Goal: Task Accomplishment & Management: Use online tool/utility

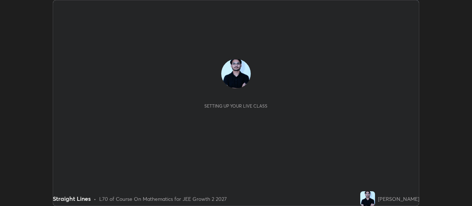
scroll to position [206, 472]
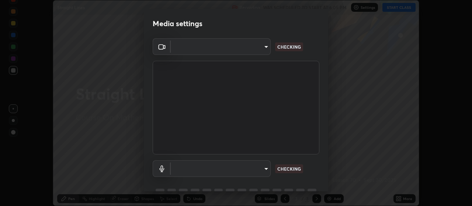
type input "3e5056c2a5089135895bc4c4a255db0b70d8554b8403b25f22c45efb2ce91884"
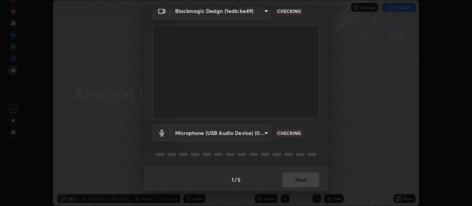
click at [263, 137] on body "Erase all Straight Lines Recording WAS SCHEDULED TO START AT 6:05 PM Settings S…" at bounding box center [236, 103] width 472 height 206
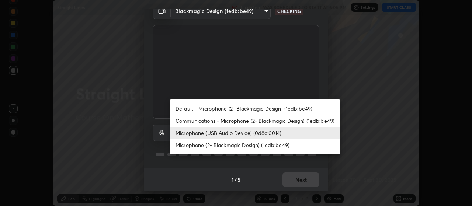
click at [268, 124] on li "Communications - Microphone (2- Blackmagic Design) (1edb:be49)" at bounding box center [255, 121] width 171 height 12
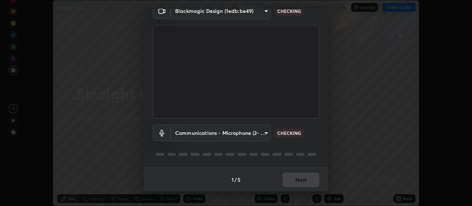
click at [263, 136] on body "Erase all Straight Lines Recording WAS SCHEDULED TO START AT 6:05 PM Settings S…" at bounding box center [236, 103] width 472 height 206
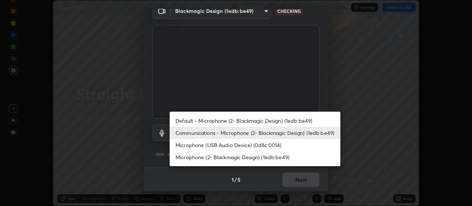
click at [264, 152] on li "Microphone (2- Blackmagic Design) (1edb:be49)" at bounding box center [255, 157] width 171 height 12
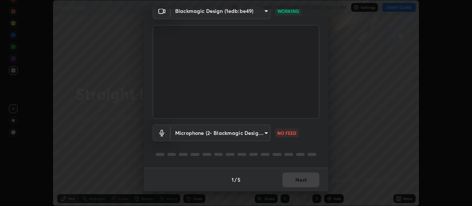
click at [267, 135] on body "Erase all Straight Lines Recording WAS SCHEDULED TO START AT 6:05 PM Settings S…" at bounding box center [236, 103] width 472 height 206
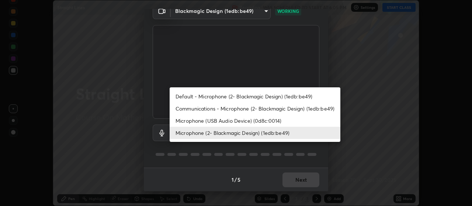
click at [272, 123] on li "Microphone (USB Audio Device) (0d8c:0014)" at bounding box center [255, 121] width 171 height 12
type input "59a2f7d3e3ff76d48a9e38036df9e67befd3407334716a6d87dab12f344bb213"
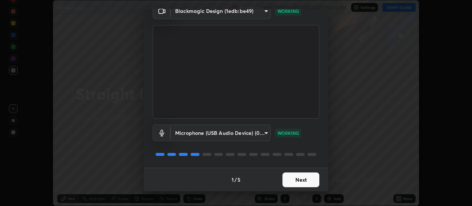
click at [304, 180] on button "Next" at bounding box center [301, 180] width 37 height 15
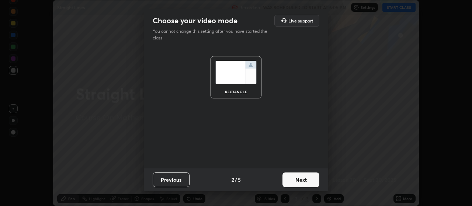
scroll to position [0, 0]
click at [303, 180] on button "Next" at bounding box center [301, 180] width 37 height 15
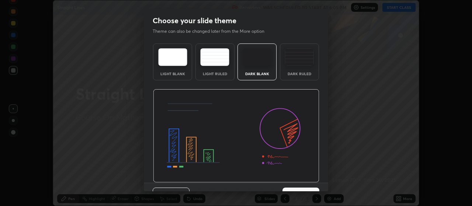
click at [303, 182] on img at bounding box center [236, 136] width 166 height 94
click at [307, 188] on button "Next" at bounding box center [301, 195] width 37 height 15
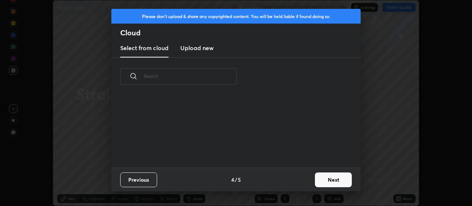
click at [311, 186] on div "Previous 4 / 5 Next" at bounding box center [235, 180] width 249 height 24
click at [317, 185] on button "Next" at bounding box center [333, 180] width 37 height 15
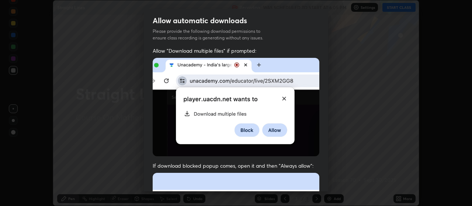
click at [319, 180] on div "Allow "Download multiple files" if prompted: If download blocked popup comes, o…" at bounding box center [236, 202] width 184 height 311
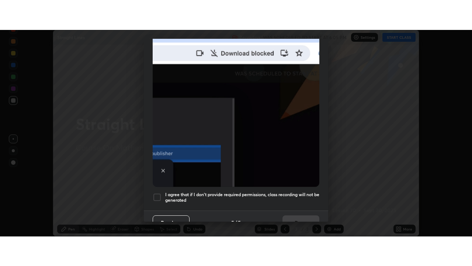
scroll to position [186, 0]
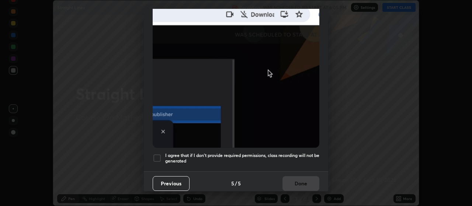
click at [298, 156] on h5 "I agree that if I don't provide required permissions, class recording will not …" at bounding box center [242, 158] width 154 height 11
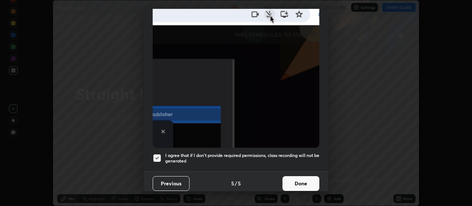
click at [297, 177] on button "Done" at bounding box center [301, 183] width 37 height 15
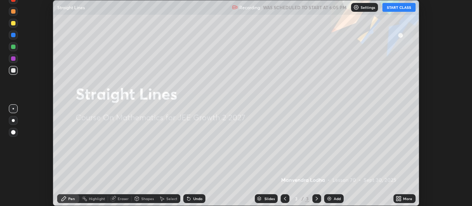
click at [408, 198] on div "More" at bounding box center [407, 199] width 9 height 4
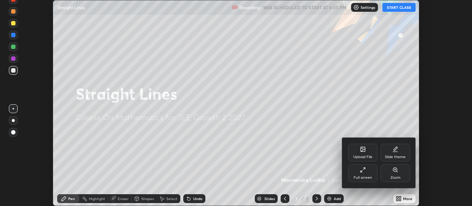
click at [368, 170] on div "Full screen" at bounding box center [363, 174] width 30 height 18
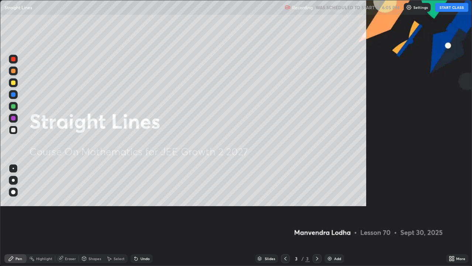
scroll to position [266, 472]
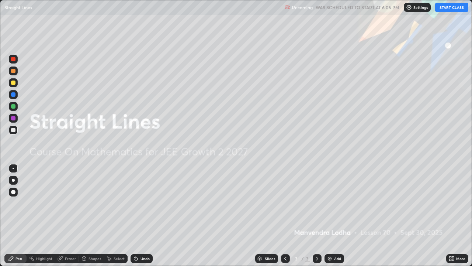
click at [449, 10] on button "START CLASS" at bounding box center [451, 7] width 33 height 9
click at [339, 206] on div "Add" at bounding box center [337, 258] width 7 height 4
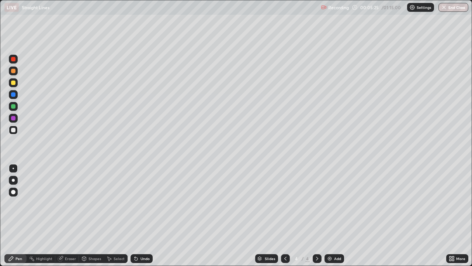
click at [15, 84] on div at bounding box center [13, 82] width 4 height 4
click at [14, 129] on div at bounding box center [13, 130] width 4 height 4
click at [14, 107] on div at bounding box center [13, 106] width 4 height 4
click at [17, 131] on div at bounding box center [13, 129] width 9 height 9
click at [337, 206] on div "Add" at bounding box center [337, 258] width 7 height 4
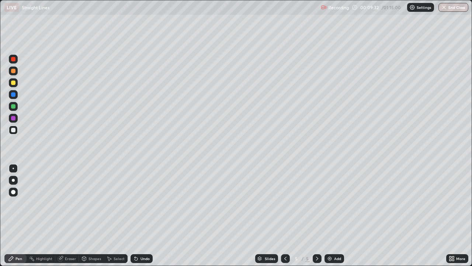
click at [14, 83] on div at bounding box center [13, 82] width 4 height 4
click at [15, 128] on div at bounding box center [13, 129] width 9 height 9
click at [14, 59] on div at bounding box center [13, 59] width 4 height 4
click at [14, 130] on div at bounding box center [13, 130] width 4 height 4
click at [336, 206] on div "Add" at bounding box center [337, 258] width 7 height 4
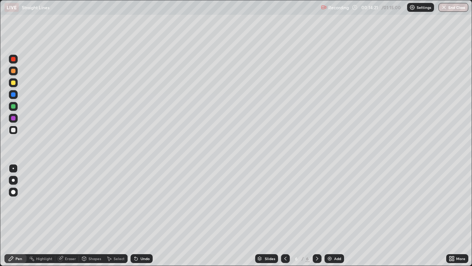
click at [146, 206] on div "Undo" at bounding box center [145, 258] width 9 height 4
click at [334, 206] on div "Add" at bounding box center [337, 258] width 7 height 4
click at [15, 84] on div at bounding box center [13, 82] width 9 height 9
click at [17, 131] on div at bounding box center [13, 129] width 9 height 9
click at [138, 206] on icon at bounding box center [136, 258] width 6 height 6
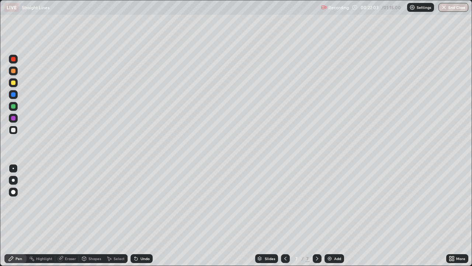
click at [142, 206] on div "Undo" at bounding box center [142, 258] width 22 height 9
click at [138, 206] on div "Undo" at bounding box center [142, 258] width 22 height 9
click at [14, 104] on div at bounding box center [13, 106] width 4 height 4
click at [14, 130] on div at bounding box center [13, 130] width 4 height 4
click at [17, 106] on div at bounding box center [13, 106] width 9 height 9
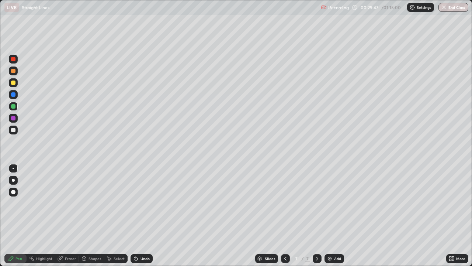
click at [17, 130] on div at bounding box center [13, 129] width 9 height 9
click at [16, 83] on div at bounding box center [13, 82] width 9 height 9
click at [16, 117] on div at bounding box center [13, 118] width 9 height 9
click at [338, 206] on div "Add" at bounding box center [337, 258] width 7 height 4
click at [14, 83] on div at bounding box center [13, 82] width 4 height 4
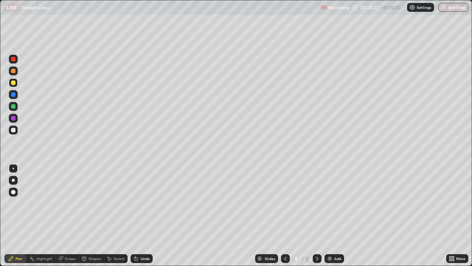
click at [16, 131] on div at bounding box center [13, 129] width 9 height 9
click at [17, 106] on div at bounding box center [13, 106] width 9 height 9
click at [13, 119] on div at bounding box center [13, 118] width 4 height 4
click at [15, 83] on div at bounding box center [13, 82] width 4 height 4
click at [64, 206] on div "Eraser" at bounding box center [67, 258] width 24 height 9
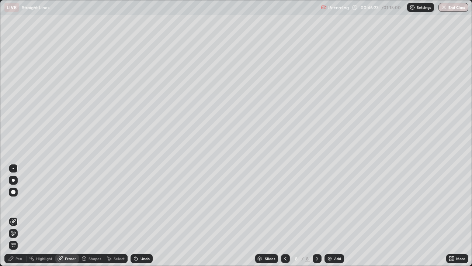
click at [14, 192] on div at bounding box center [13, 192] width 4 height 4
click at [21, 206] on div "Pen" at bounding box center [18, 258] width 7 height 4
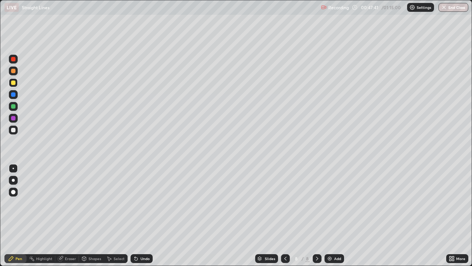
click at [73, 206] on div "Eraser" at bounding box center [70, 258] width 11 height 4
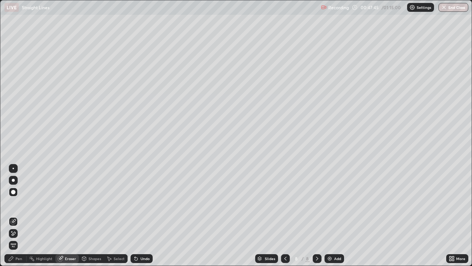
click at [17, 206] on div "Pen" at bounding box center [18, 258] width 7 height 4
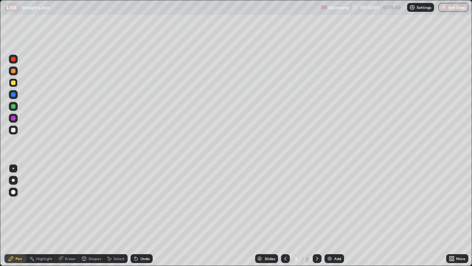
click at [338, 206] on div "Add" at bounding box center [337, 258] width 7 height 4
click at [17, 133] on div at bounding box center [13, 129] width 9 height 9
click at [145, 206] on div "Undo" at bounding box center [145, 258] width 9 height 4
click at [14, 106] on div at bounding box center [13, 106] width 4 height 4
click at [17, 85] on div at bounding box center [13, 82] width 9 height 9
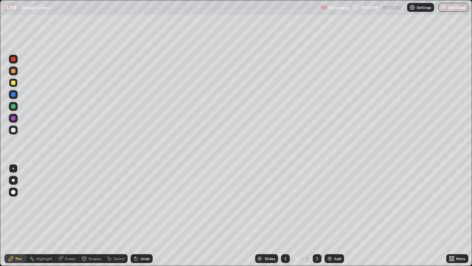
click at [335, 206] on div "Add" at bounding box center [337, 258] width 7 height 4
click at [15, 130] on div at bounding box center [13, 130] width 4 height 4
click at [14, 84] on div at bounding box center [13, 82] width 4 height 4
click at [144, 206] on div "Undo" at bounding box center [142, 258] width 22 height 9
click at [13, 131] on div at bounding box center [13, 130] width 4 height 4
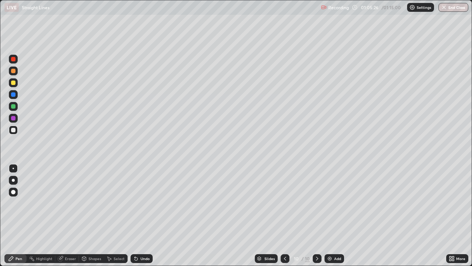
click at [16, 108] on div at bounding box center [13, 106] width 9 height 9
click at [16, 131] on div at bounding box center [13, 129] width 9 height 9
click at [451, 4] on button "End Class" at bounding box center [453, 7] width 29 height 9
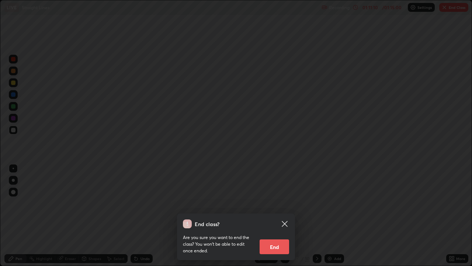
click at [274, 206] on button "End" at bounding box center [275, 246] width 30 height 15
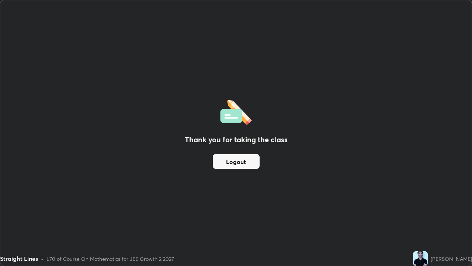
click at [240, 160] on button "Logout" at bounding box center [236, 161] width 47 height 15
click at [238, 162] on button "Logout" at bounding box center [236, 161] width 47 height 15
click at [238, 160] on button "Logout" at bounding box center [236, 161] width 47 height 15
